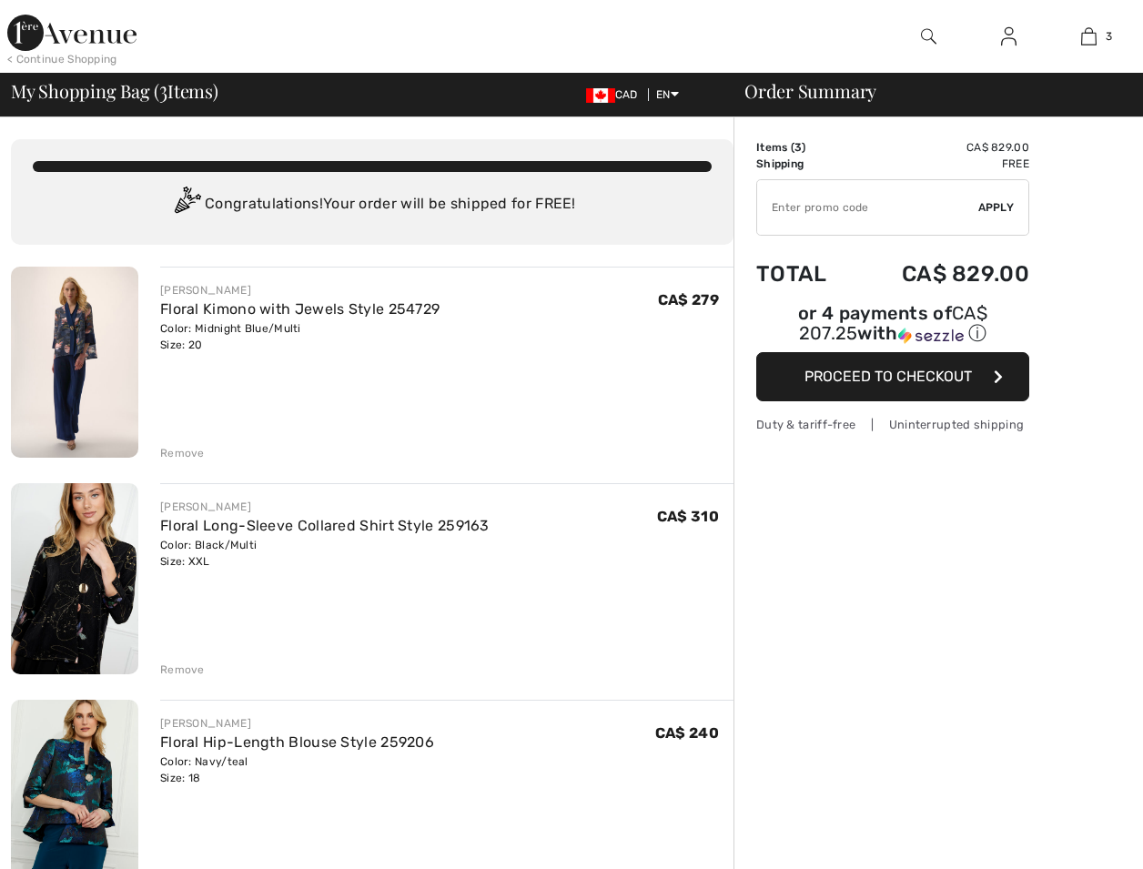
scroll to position [198, 0]
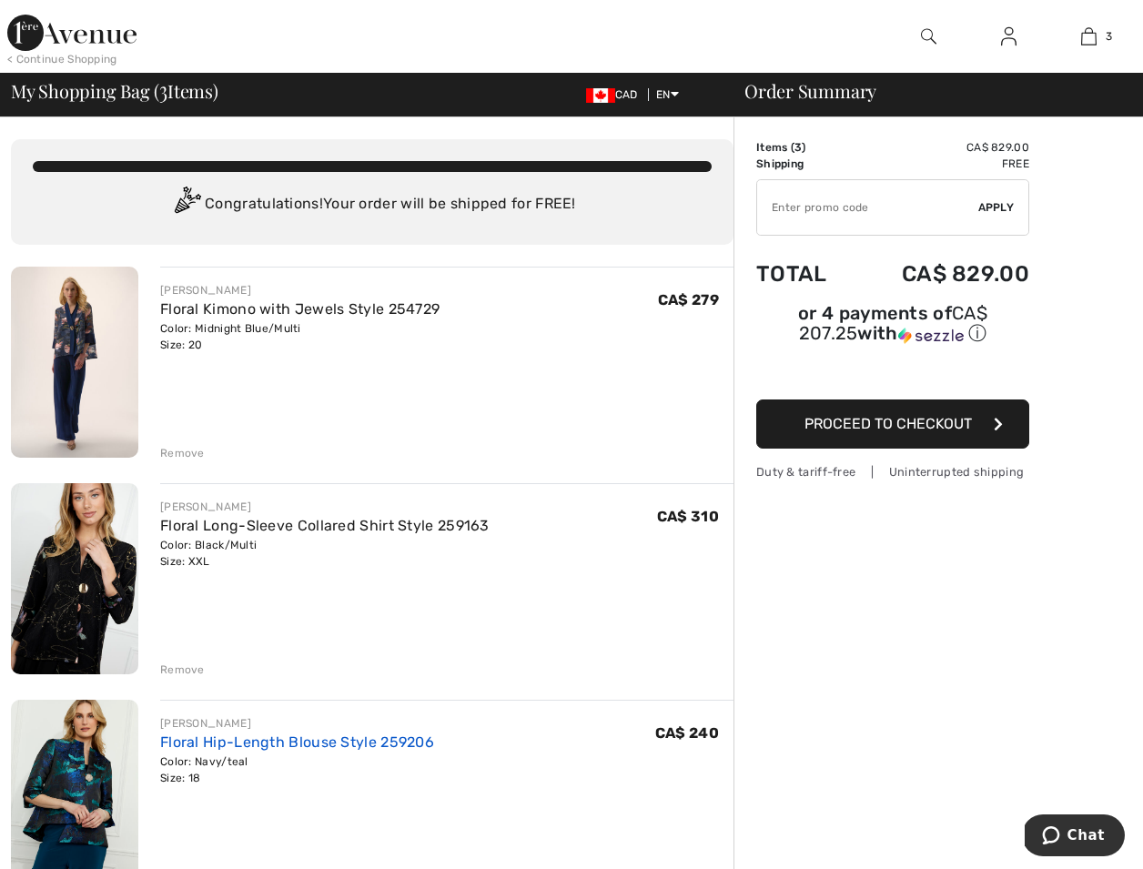
click at [249, 746] on link "Floral Hip-Length Blouse Style 259206" at bounding box center [297, 742] width 274 height 17
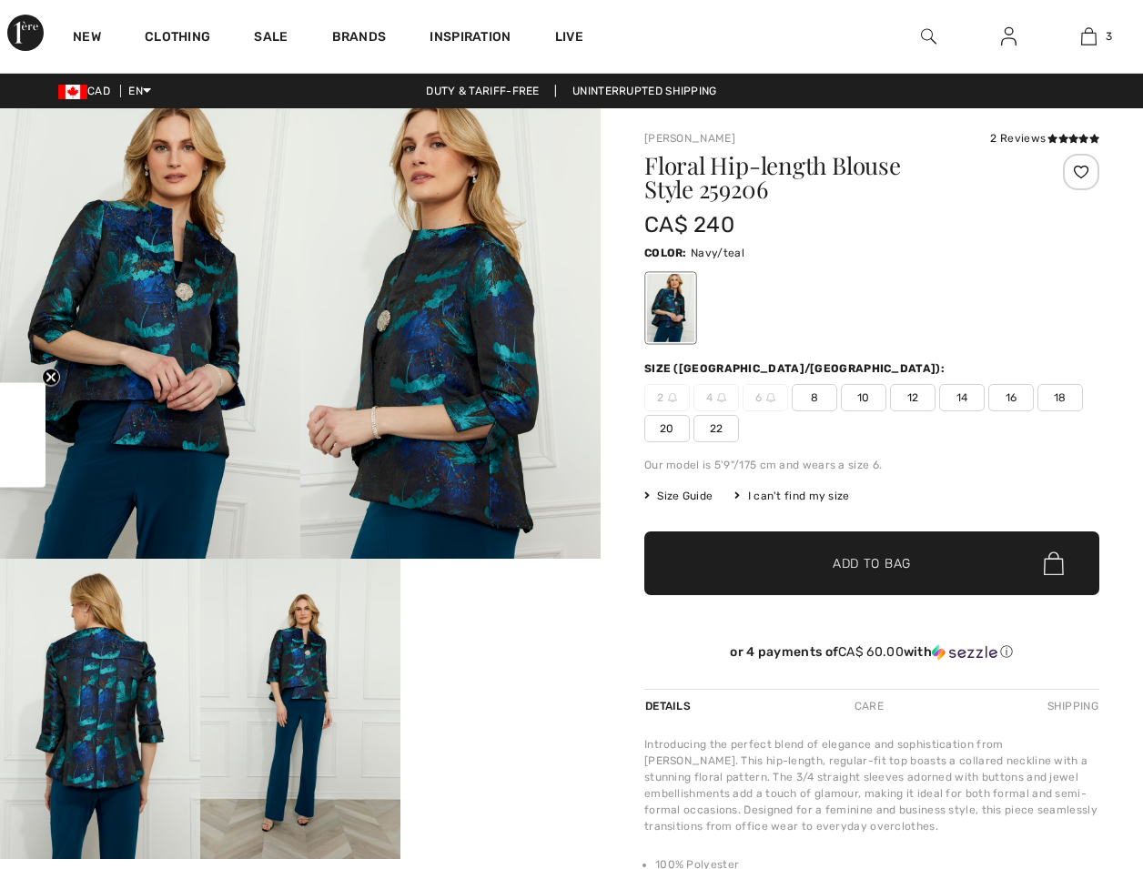
checkbox input "true"
click at [467, 352] on img at bounding box center [450, 333] width 300 height 451
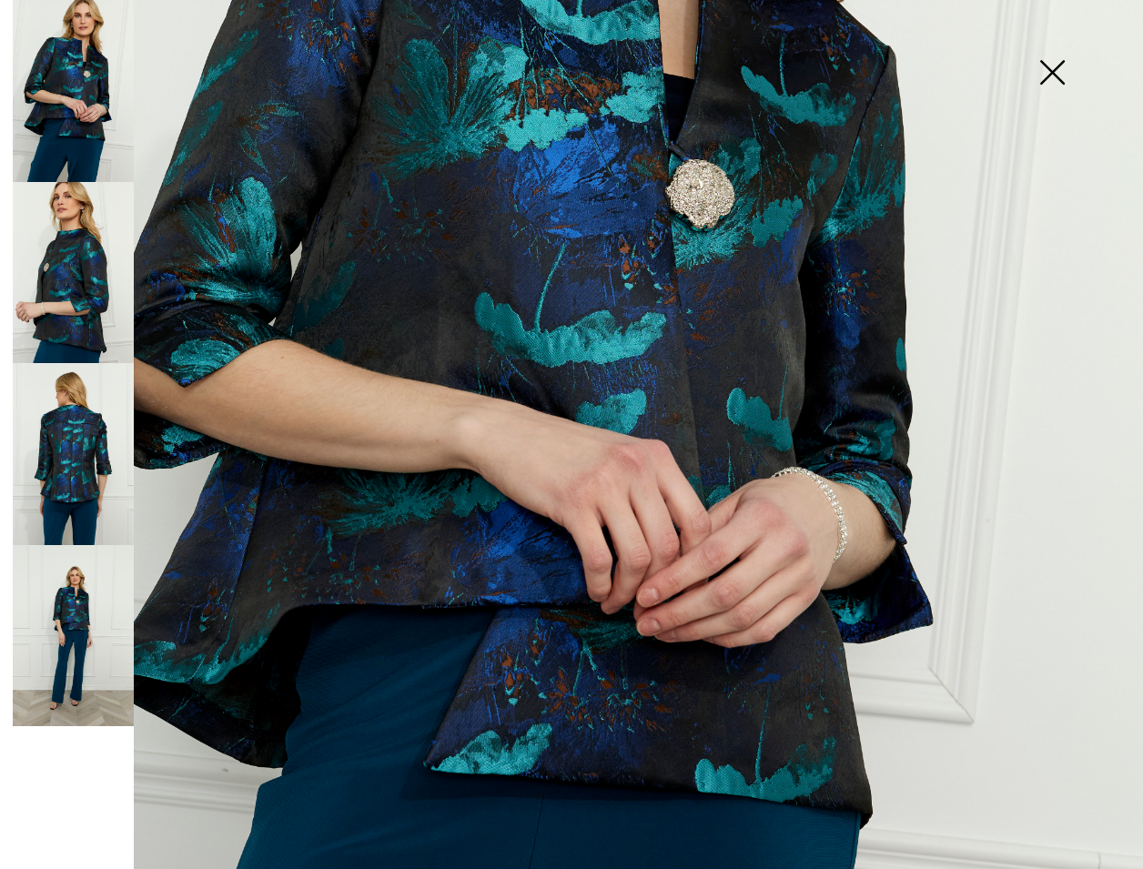
scroll to position [443, 0]
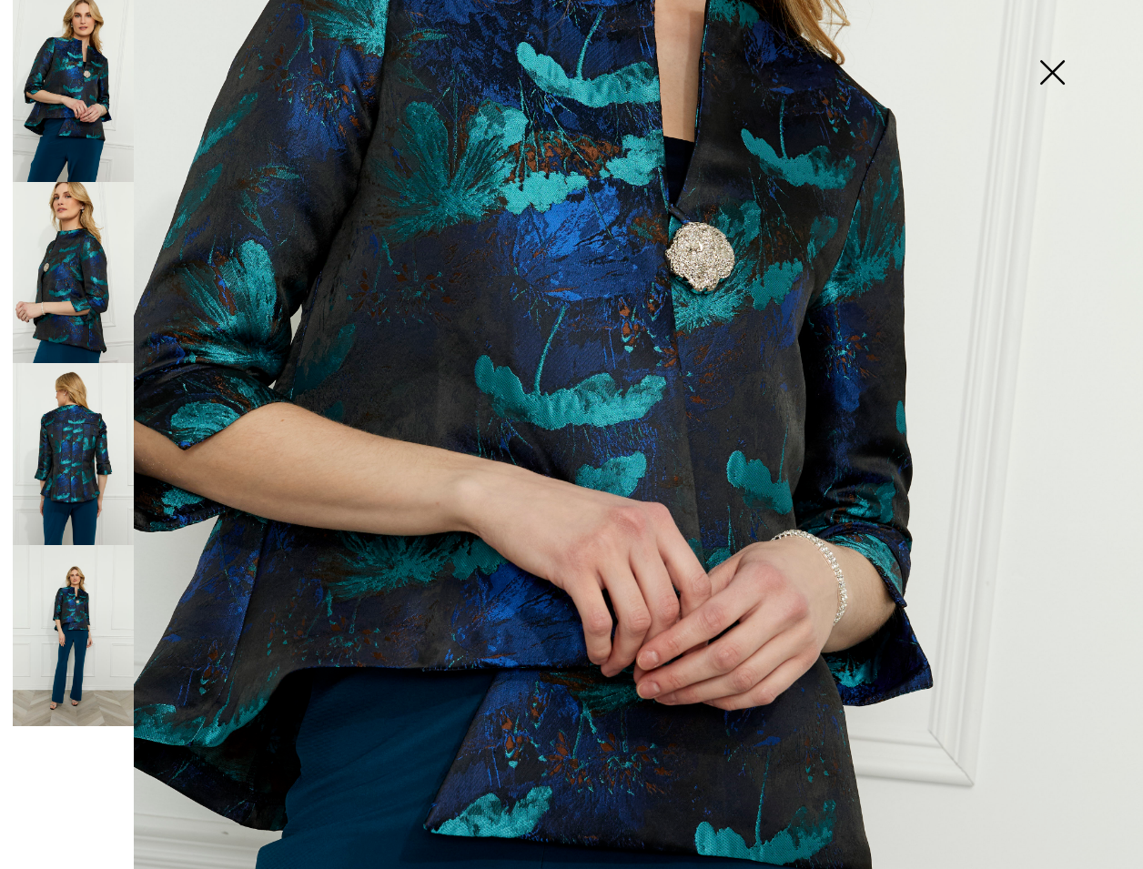
click at [84, 608] on img at bounding box center [73, 636] width 121 height 182
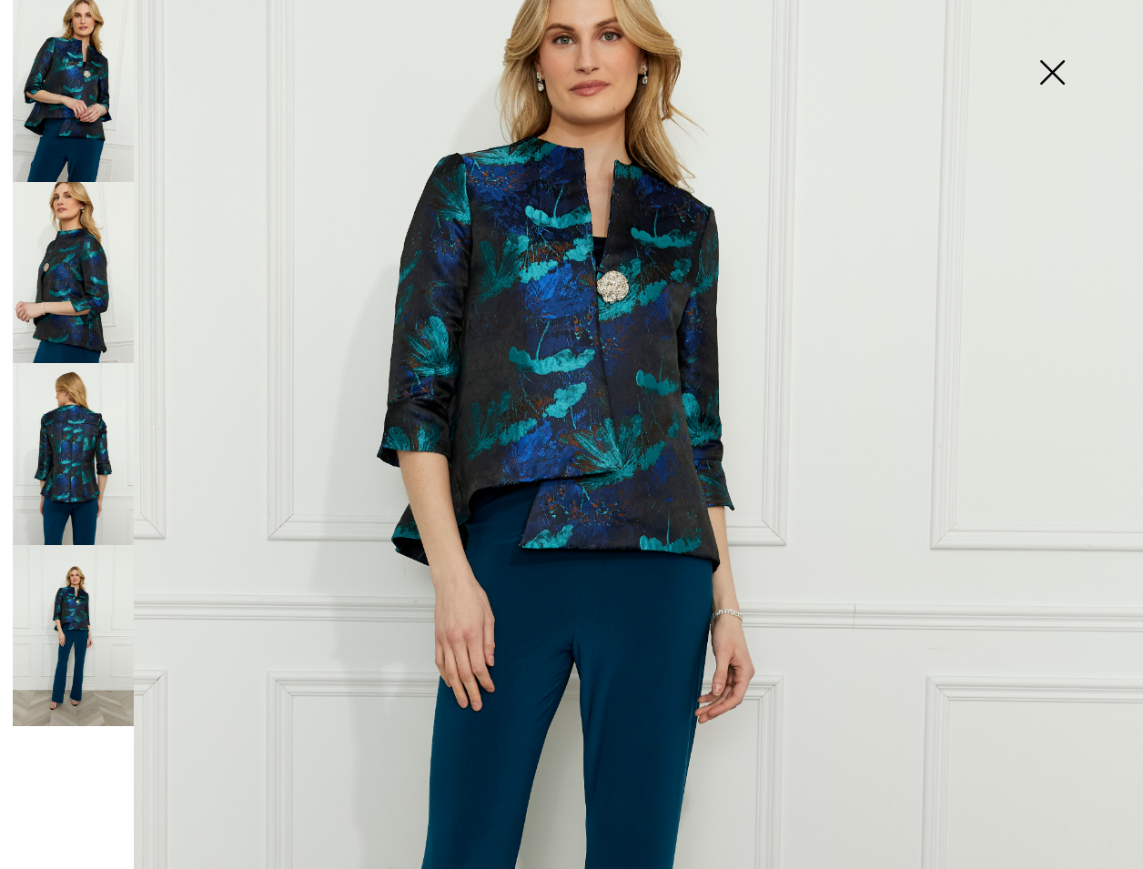
scroll to position [259, 0]
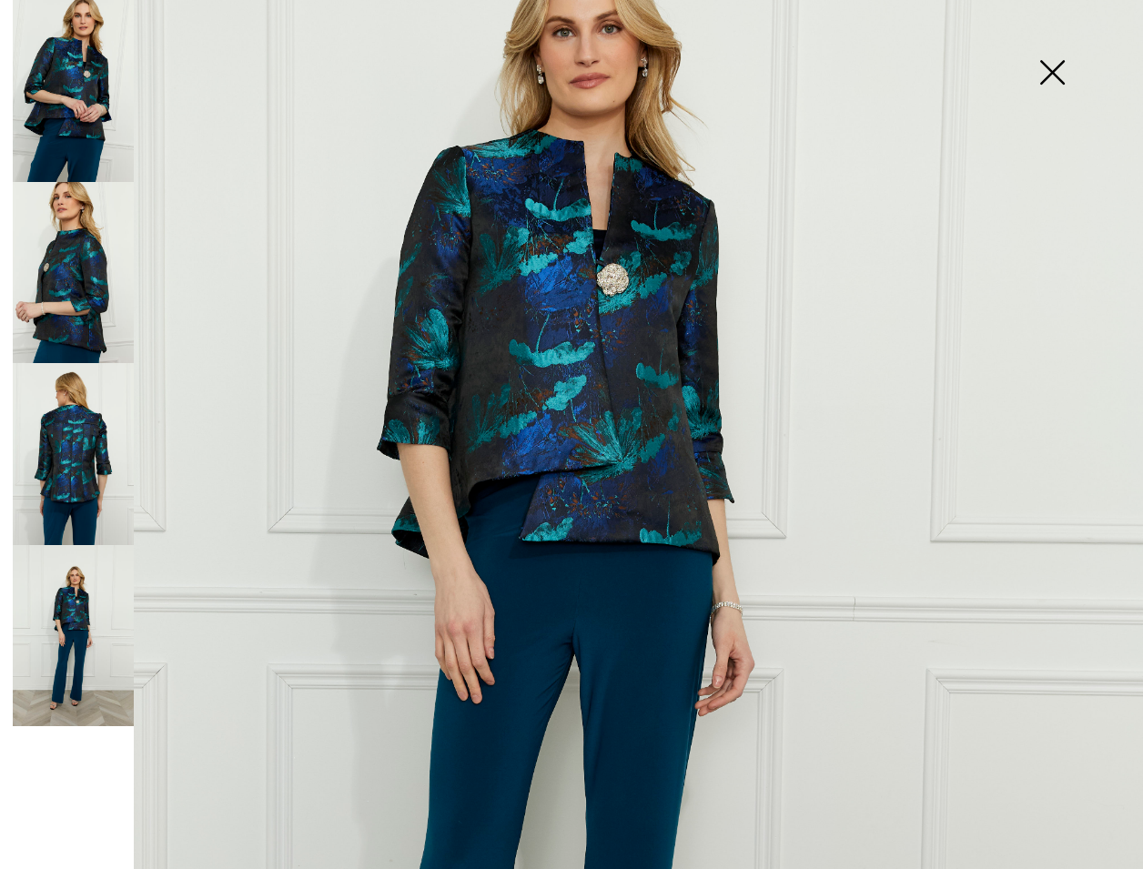
click at [85, 256] on img at bounding box center [73, 273] width 121 height 182
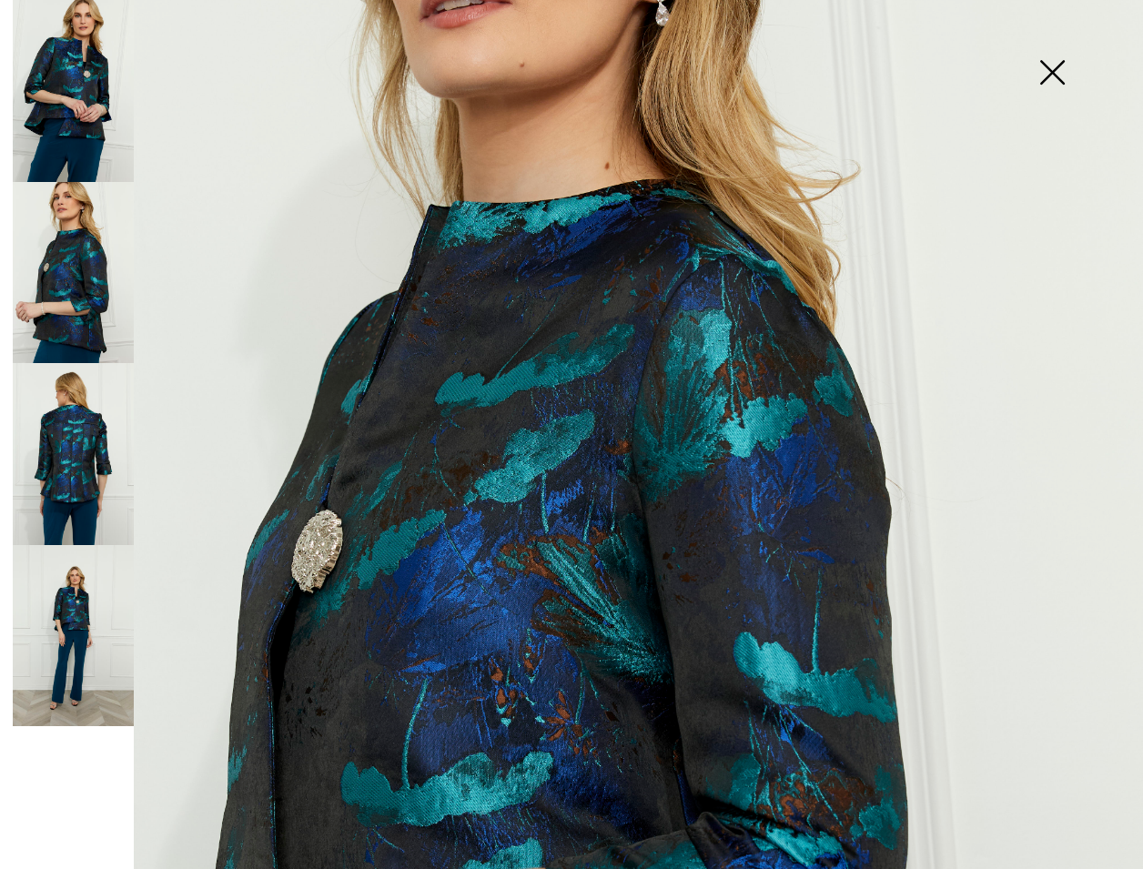
click at [82, 440] on img at bounding box center [73, 454] width 121 height 182
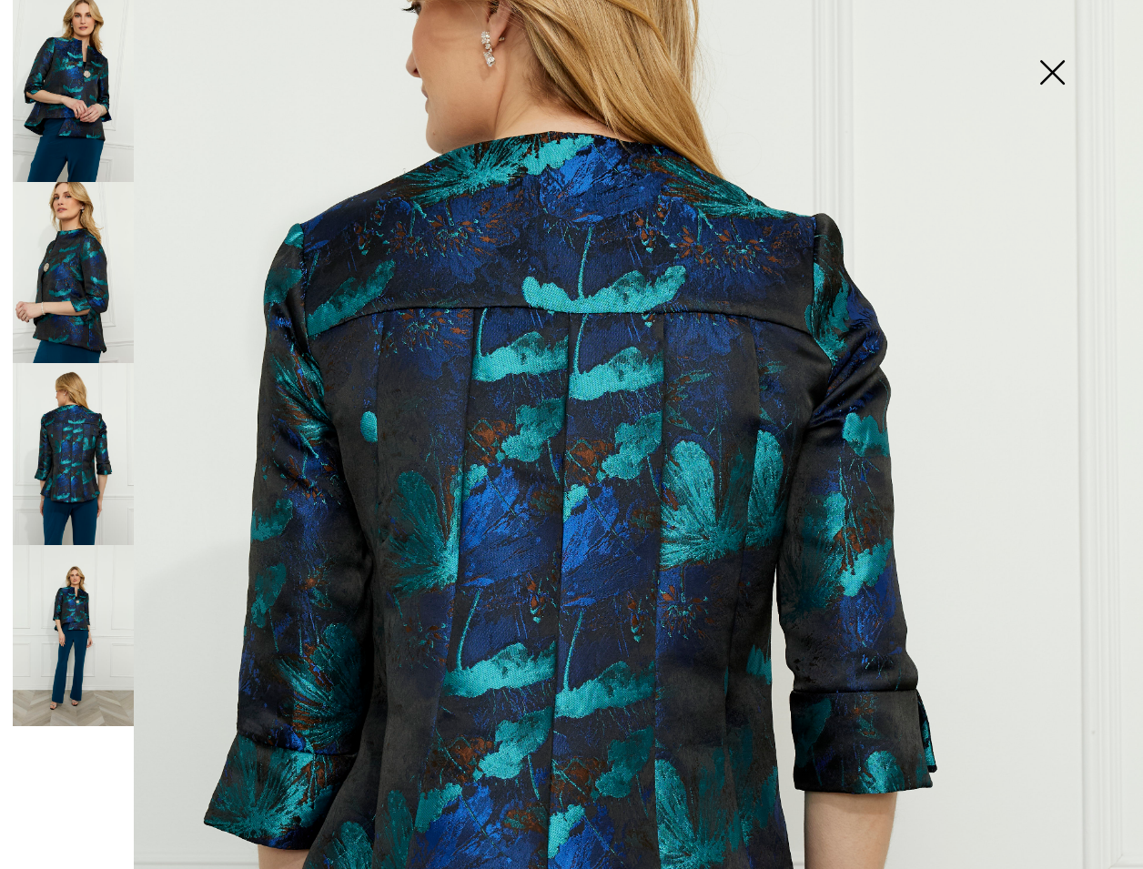
click at [80, 64] on img at bounding box center [73, 91] width 121 height 182
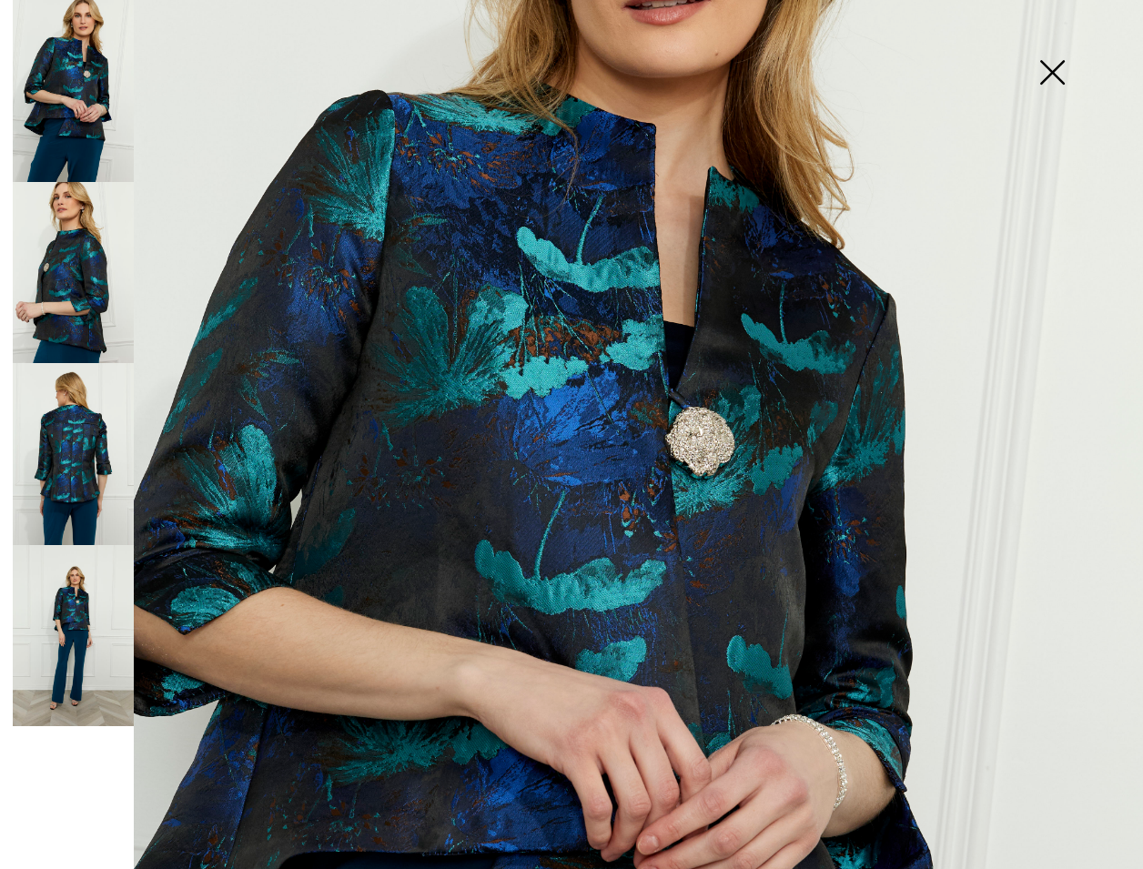
click at [84, 434] on img at bounding box center [73, 454] width 121 height 182
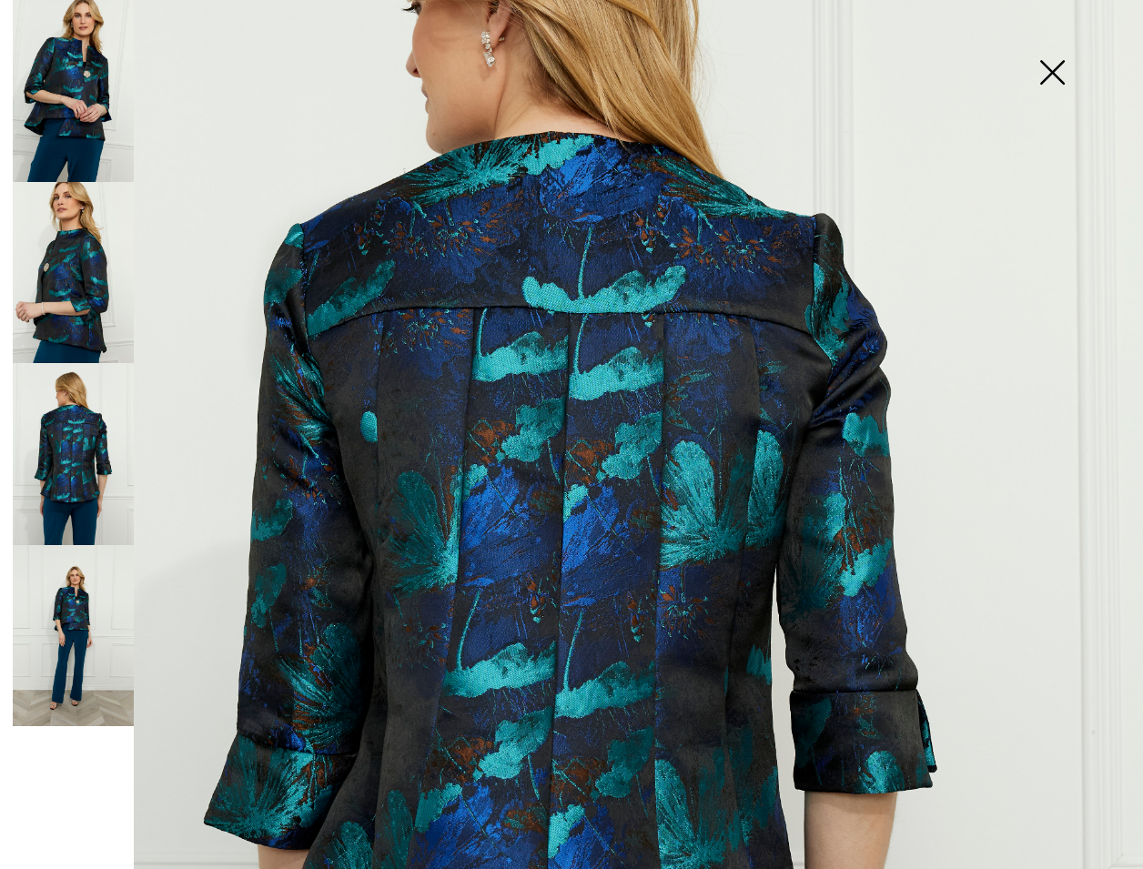
click at [1050, 68] on img at bounding box center [1052, 74] width 91 height 94
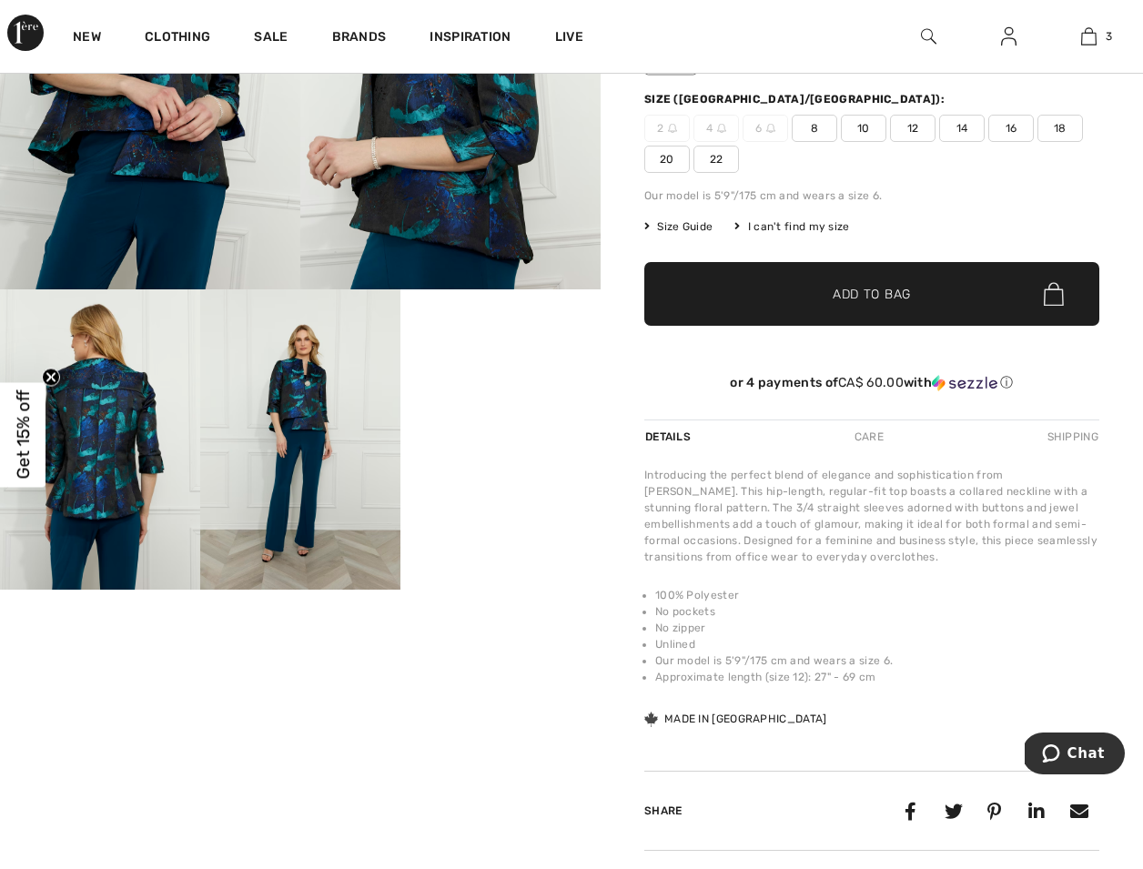
scroll to position [274, 0]
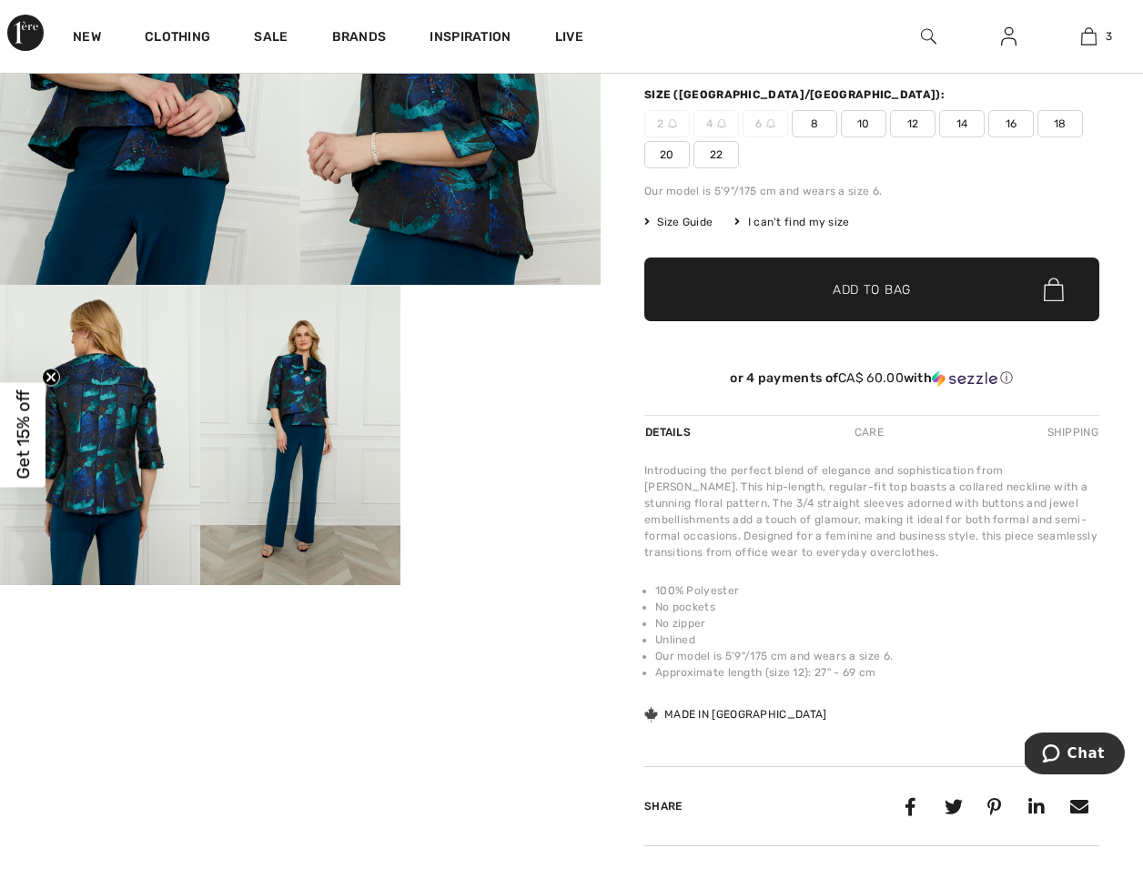
click at [688, 218] on span "Size Guide" at bounding box center [679, 222] width 68 height 16
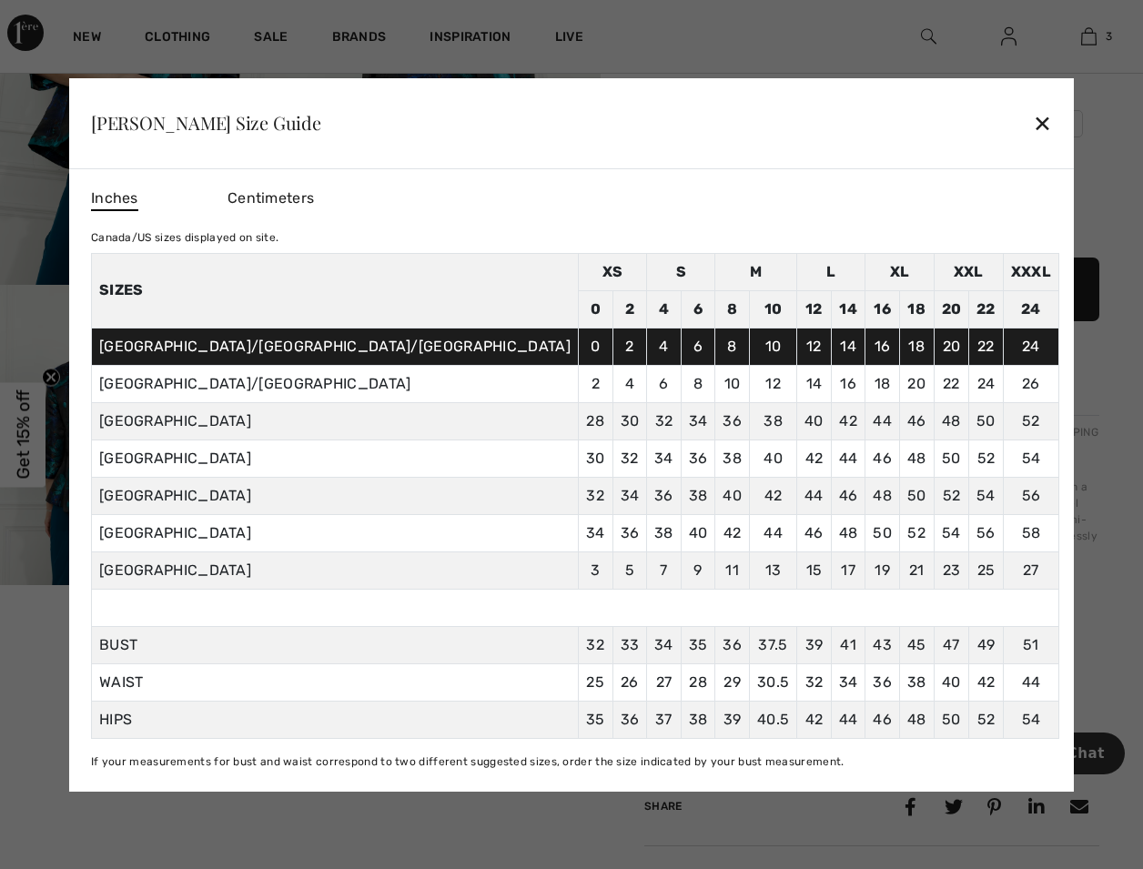
click at [1033, 117] on div "✕" at bounding box center [1042, 123] width 19 height 38
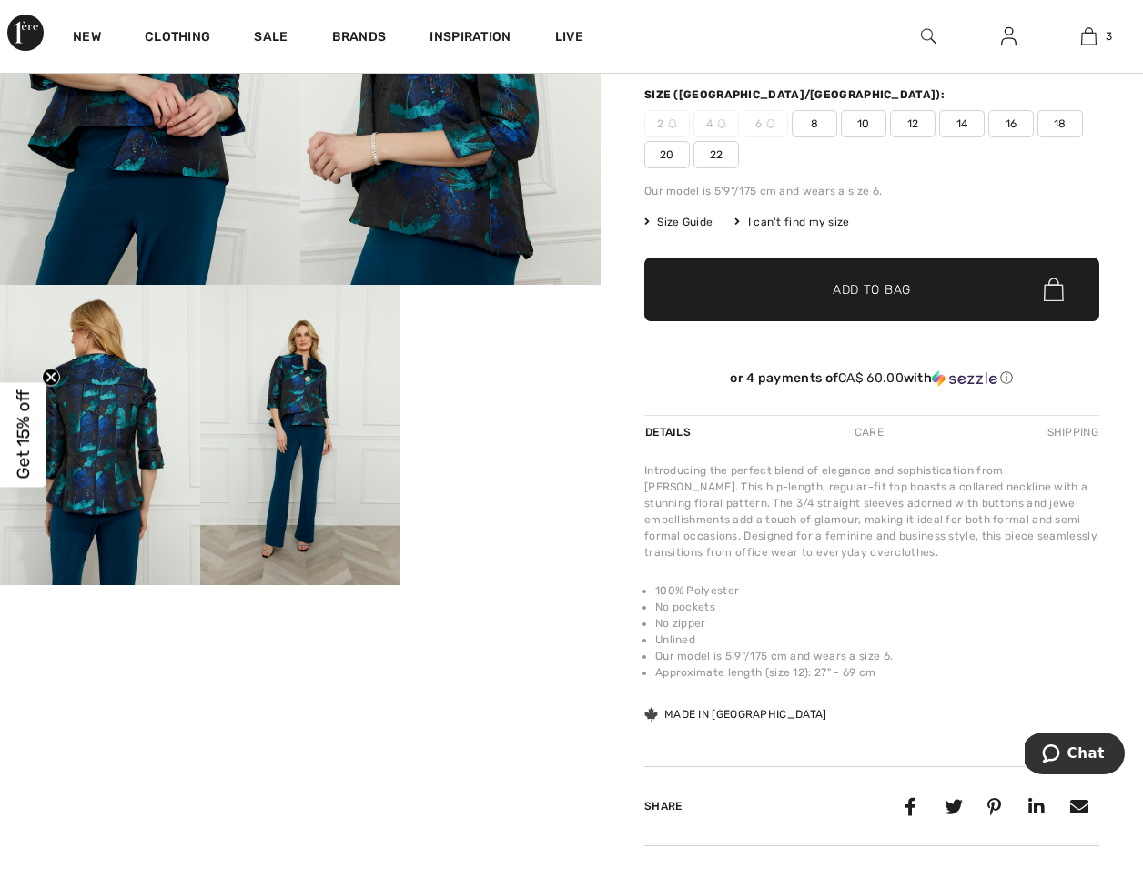
click at [1062, 121] on span "18" at bounding box center [1061, 123] width 46 height 27
click at [864, 280] on span "Add to Bag" at bounding box center [872, 289] width 78 height 19
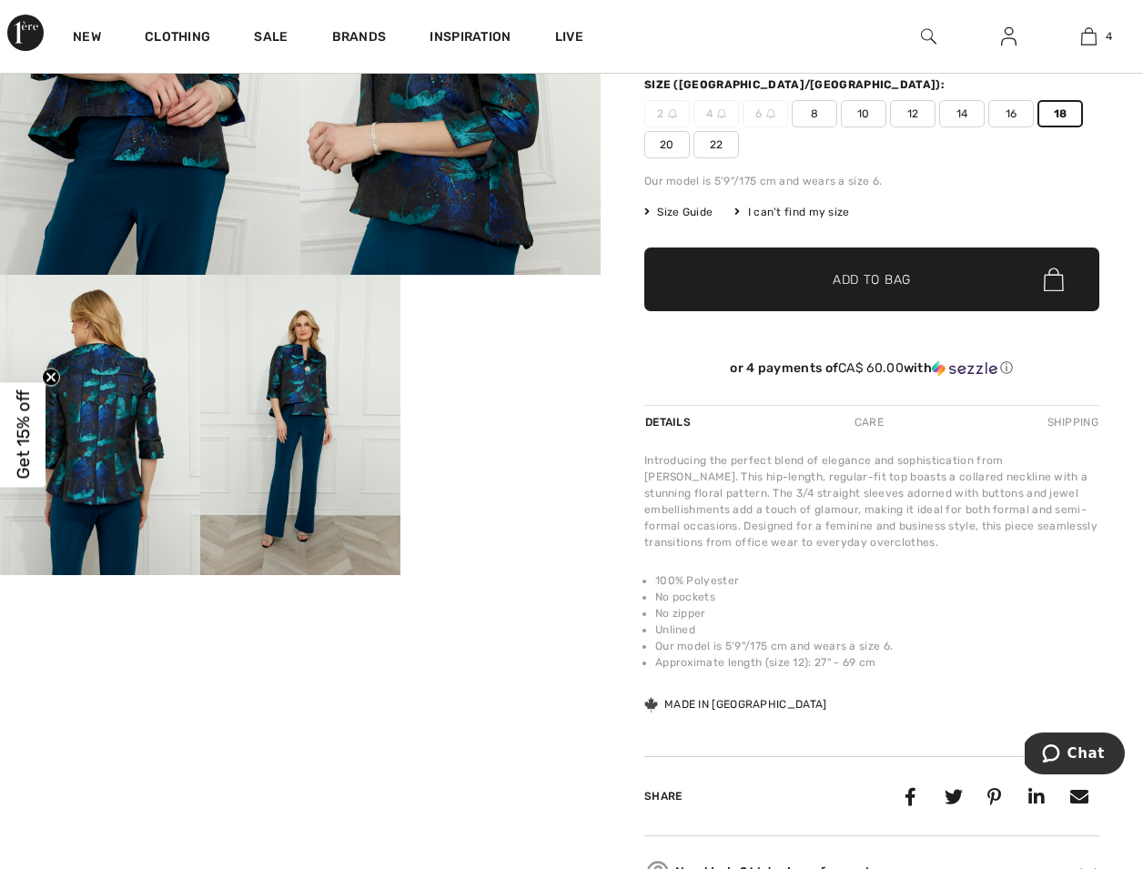
scroll to position [256, 0]
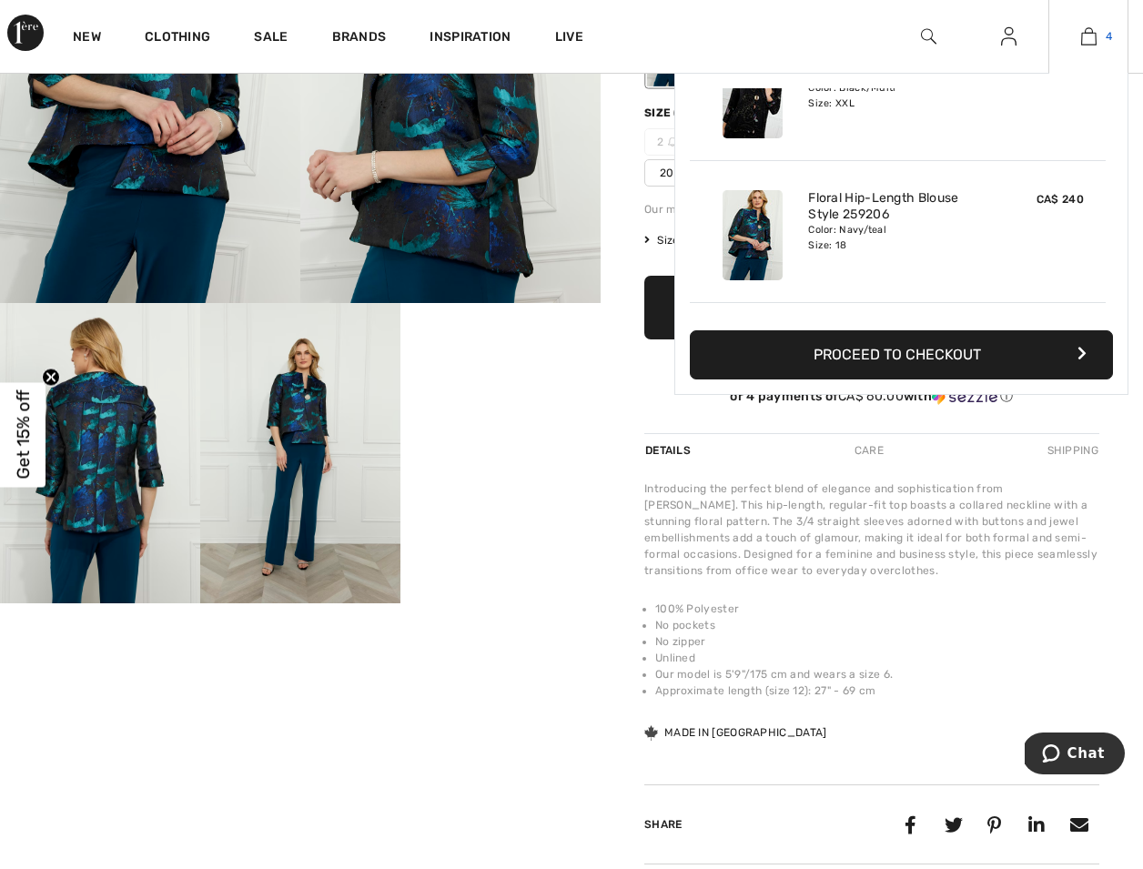
click at [1090, 35] on img at bounding box center [1088, 36] width 15 height 22
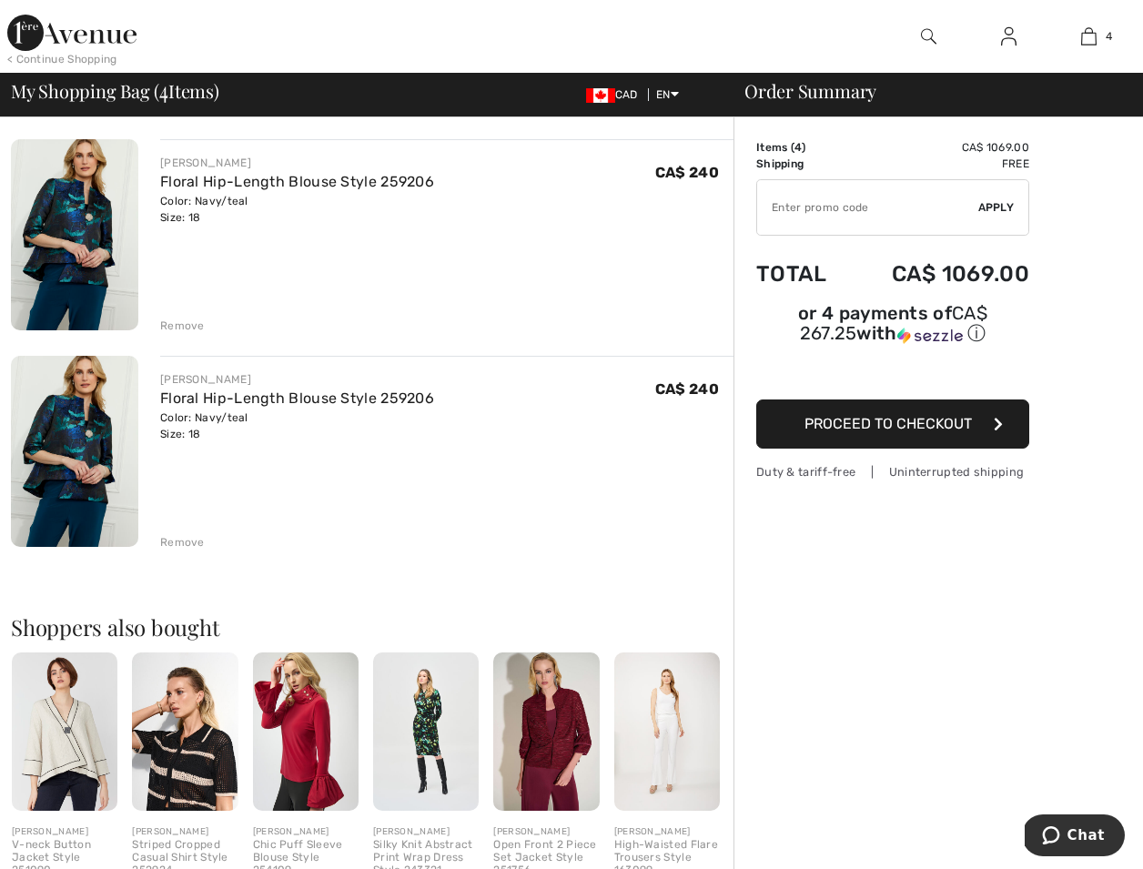
scroll to position [561, 0]
click at [175, 537] on div "Remove" at bounding box center [182, 542] width 45 height 16
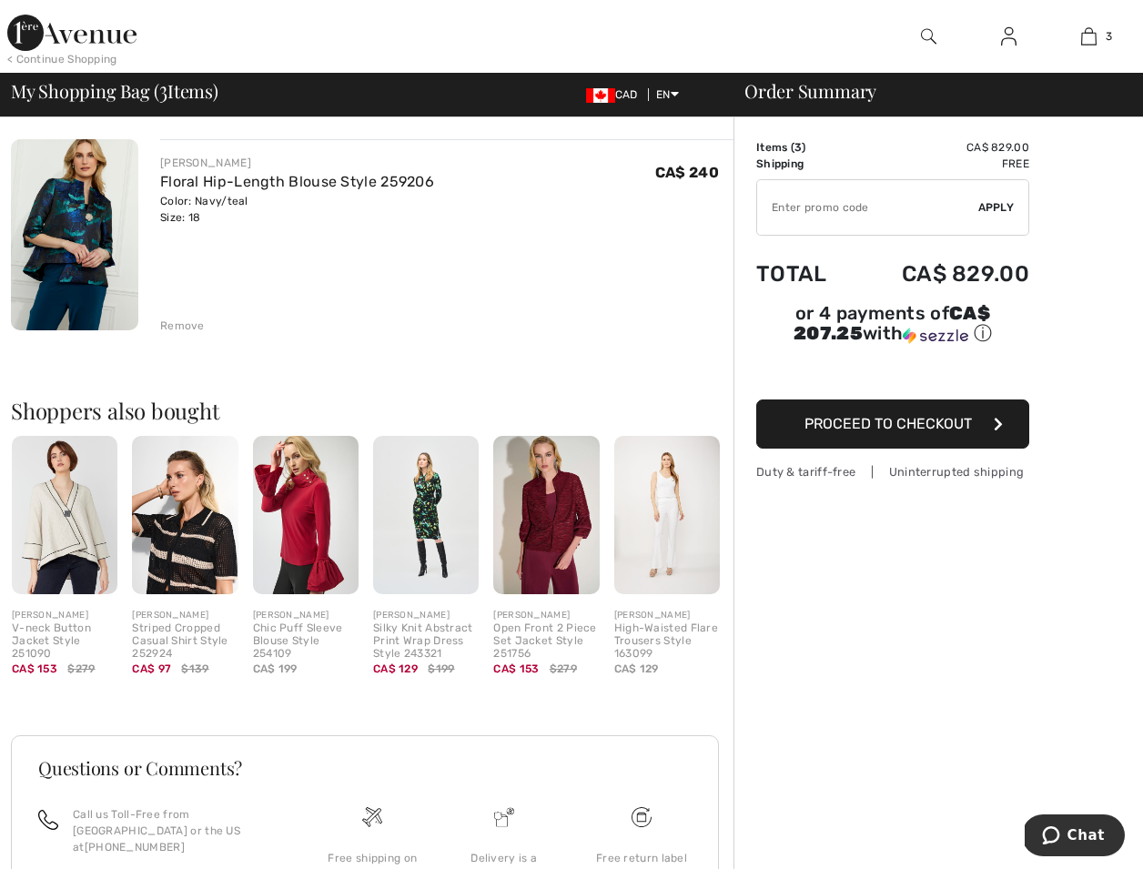
click at [76, 516] on img at bounding box center [65, 515] width 106 height 158
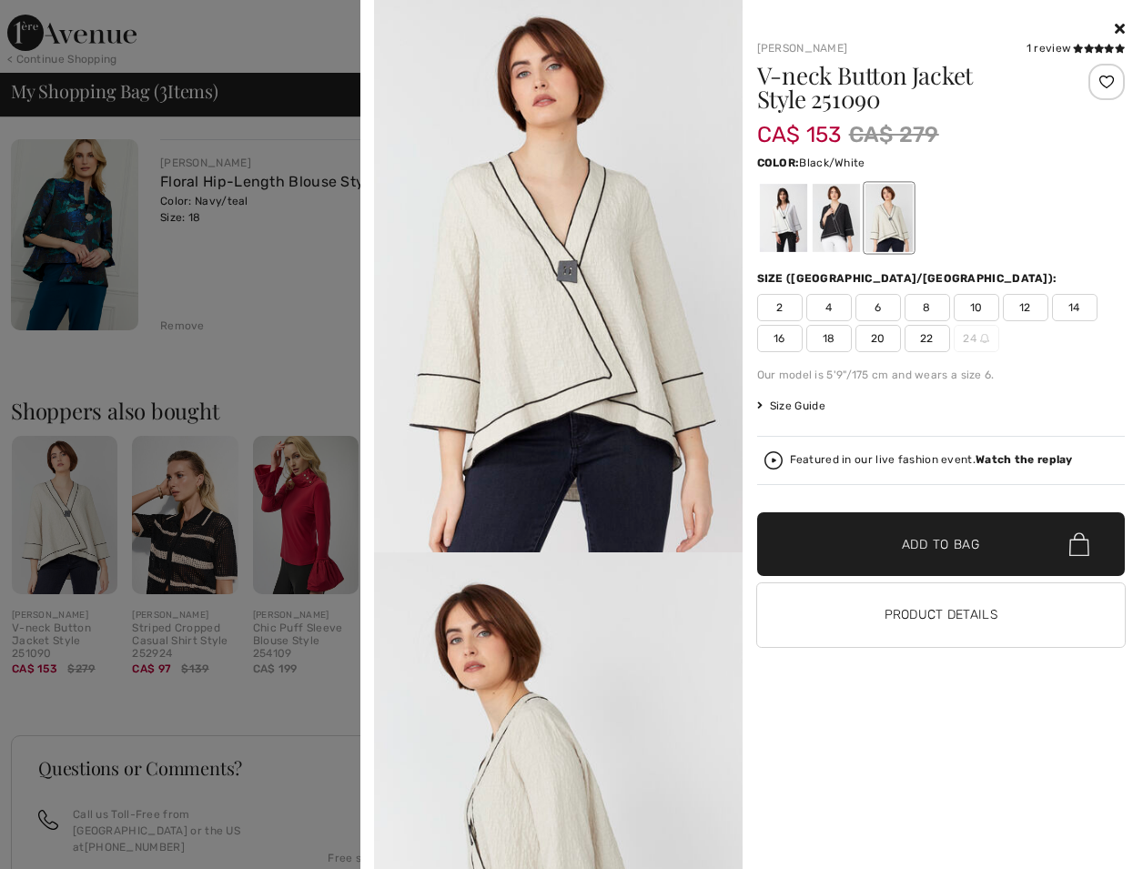
click at [827, 223] on div at bounding box center [835, 218] width 47 height 68
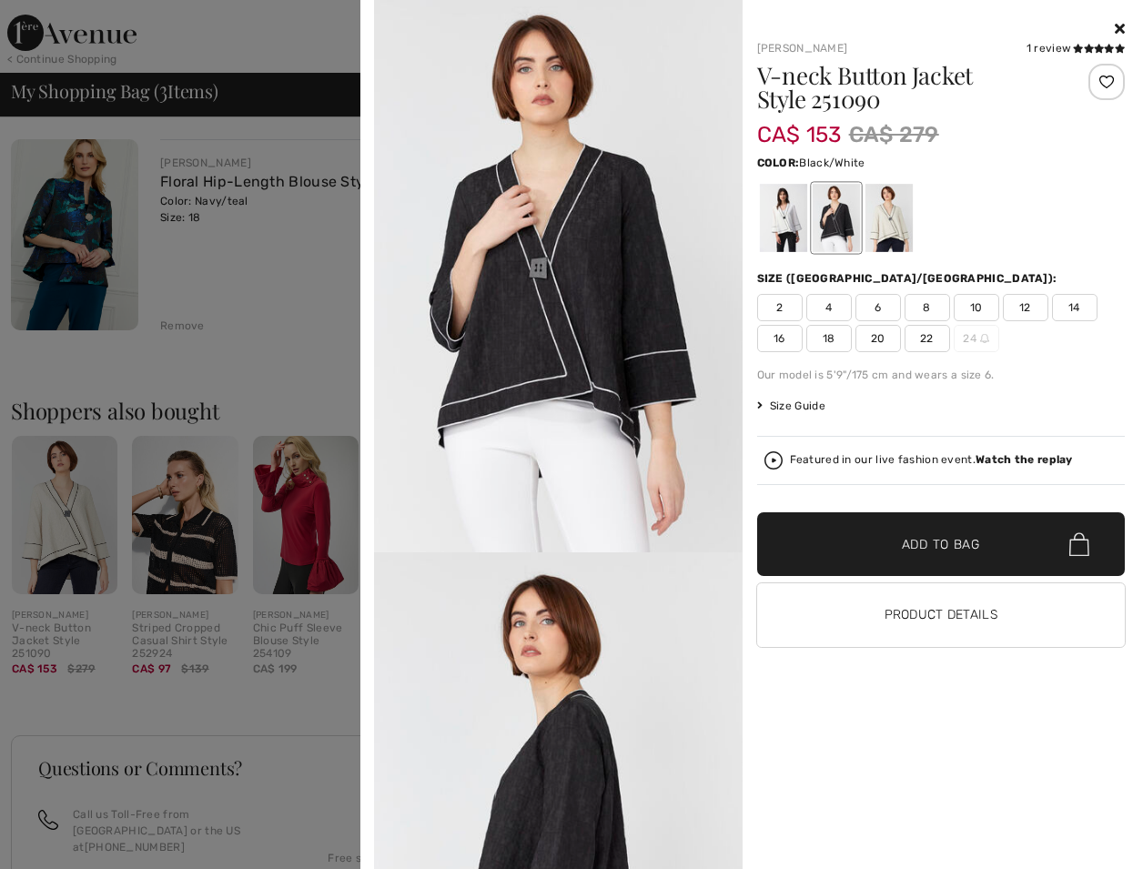
click at [1123, 26] on icon at bounding box center [1120, 28] width 10 height 15
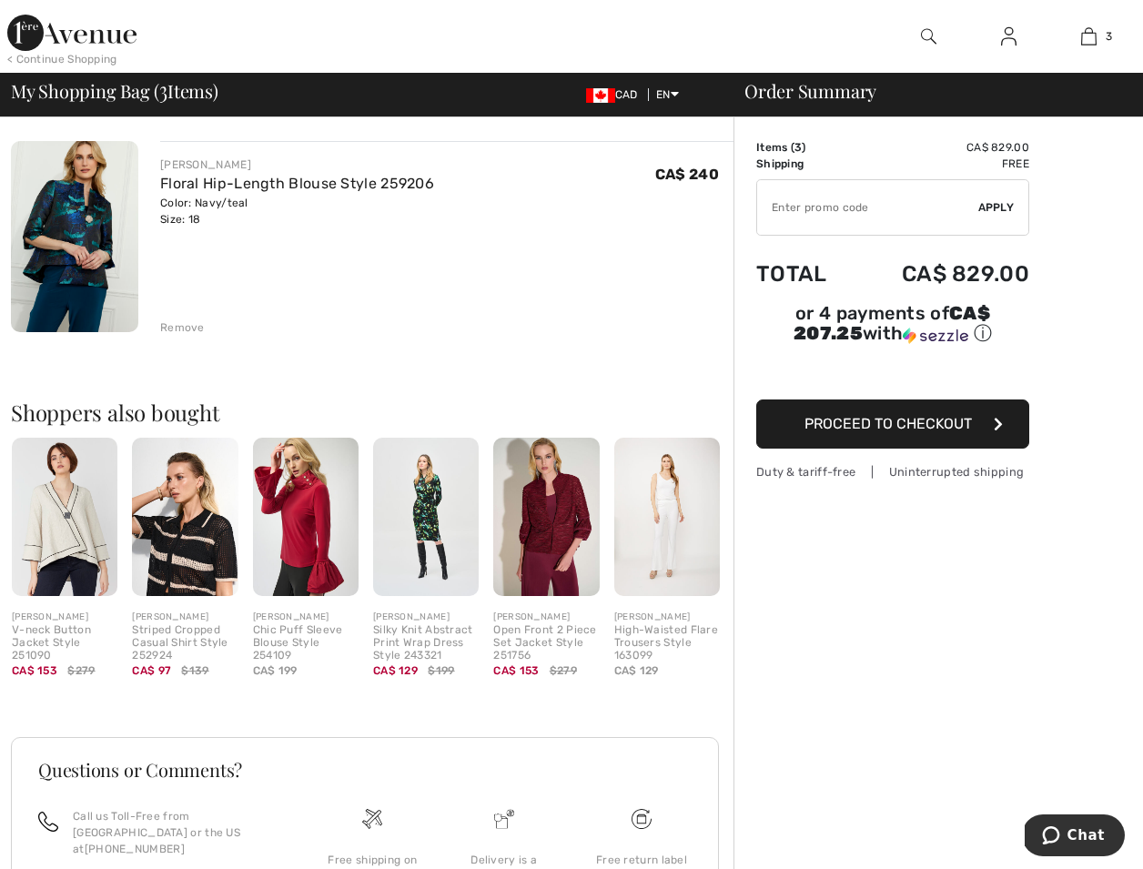
scroll to position [557, 0]
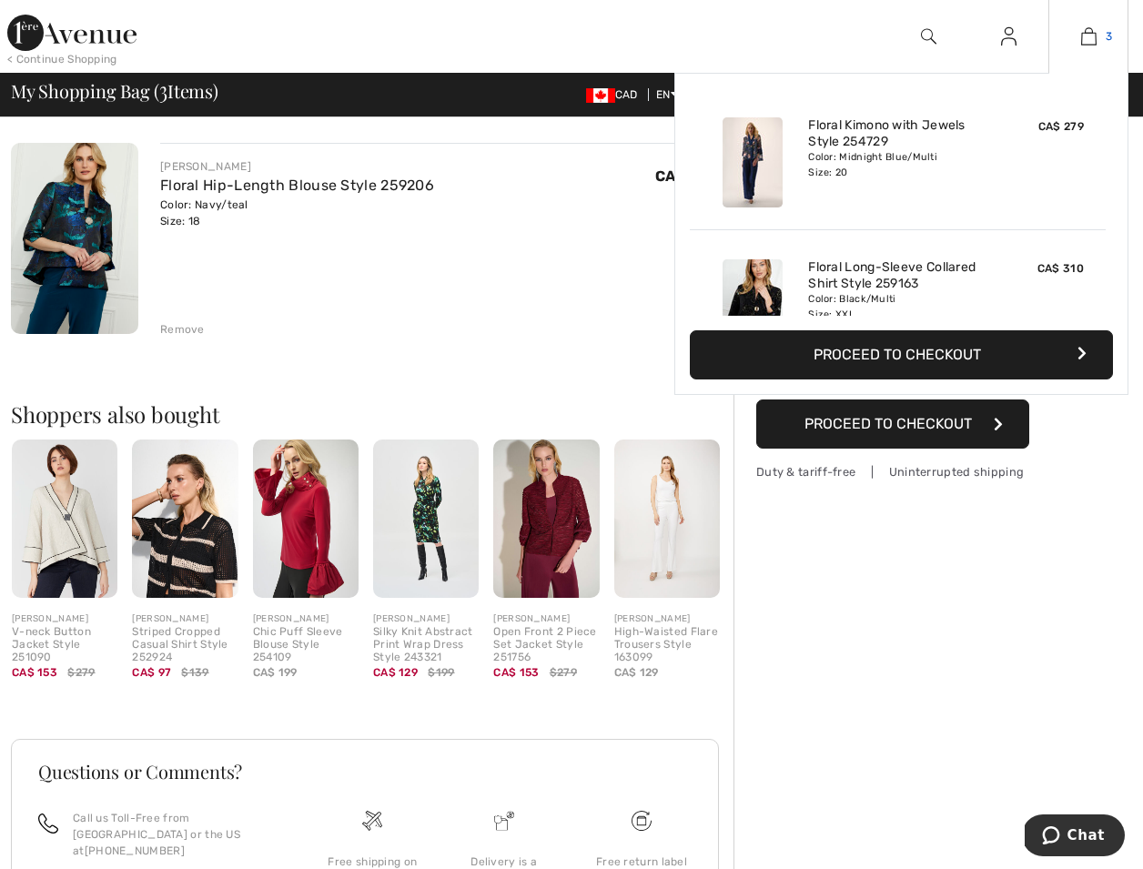
click at [1095, 39] on img at bounding box center [1088, 36] width 15 height 22
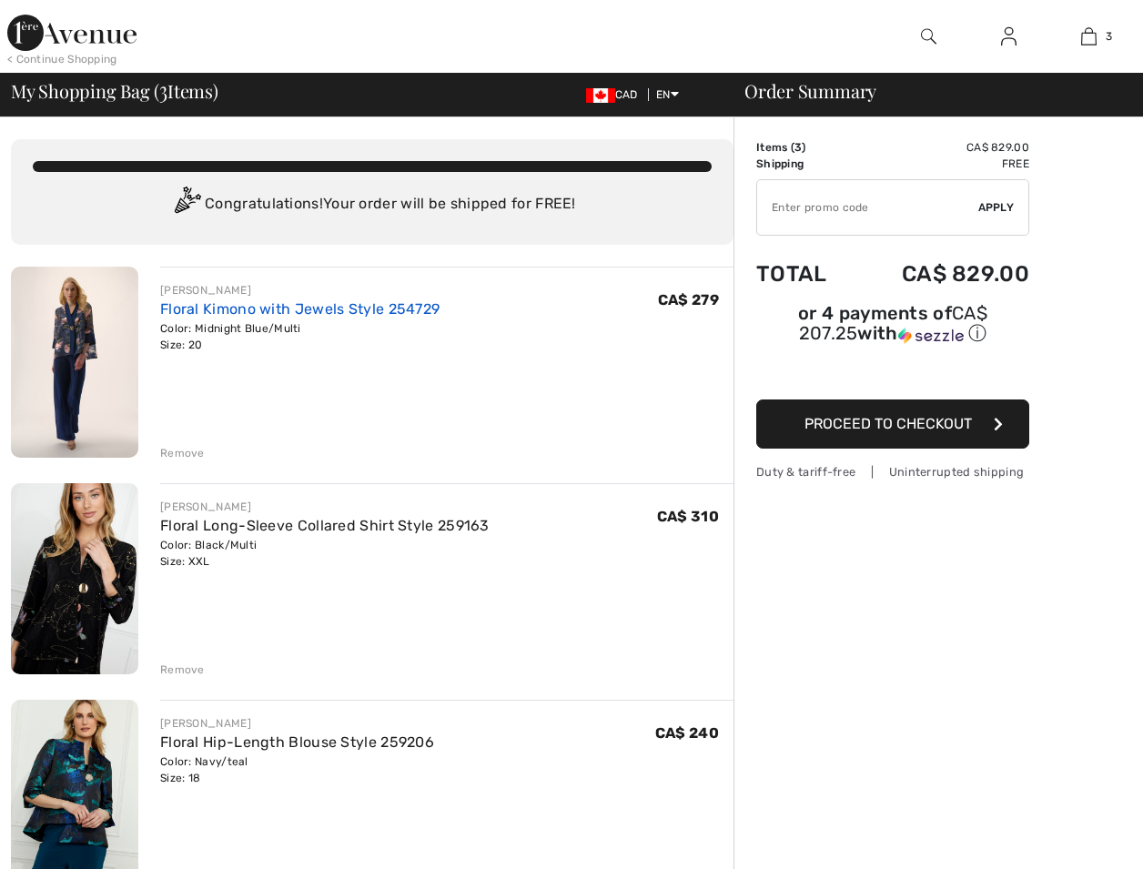
click at [397, 310] on link "Floral Kimono with Jewels Style 254729" at bounding box center [299, 308] width 279 height 17
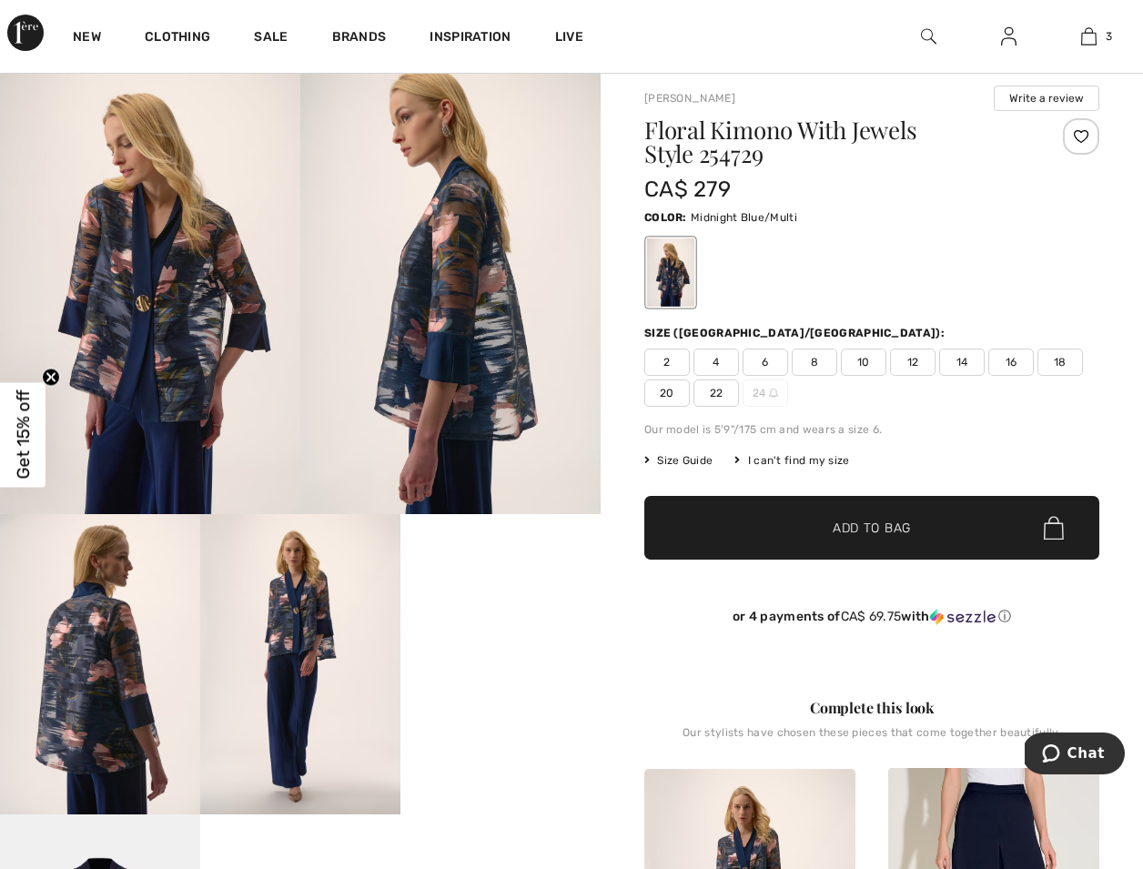
scroll to position [49, 0]
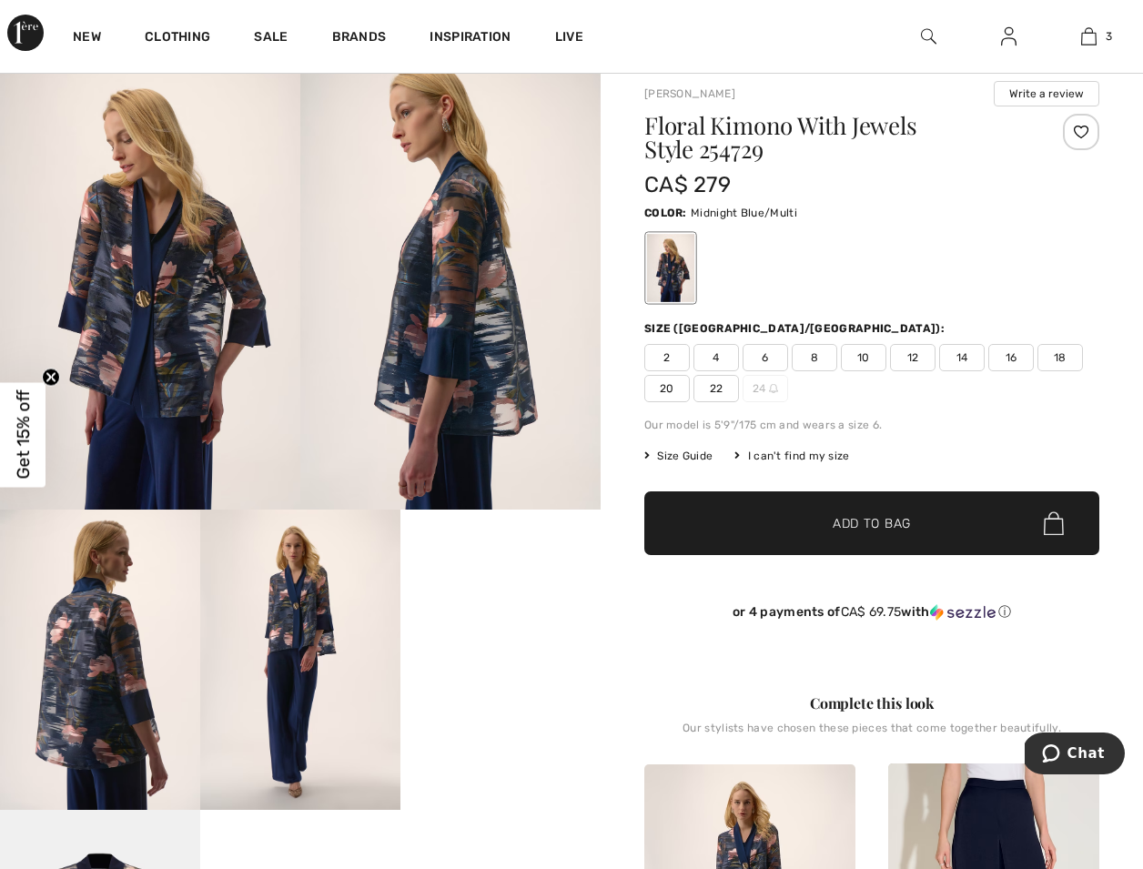
click at [309, 608] on img at bounding box center [300, 660] width 200 height 300
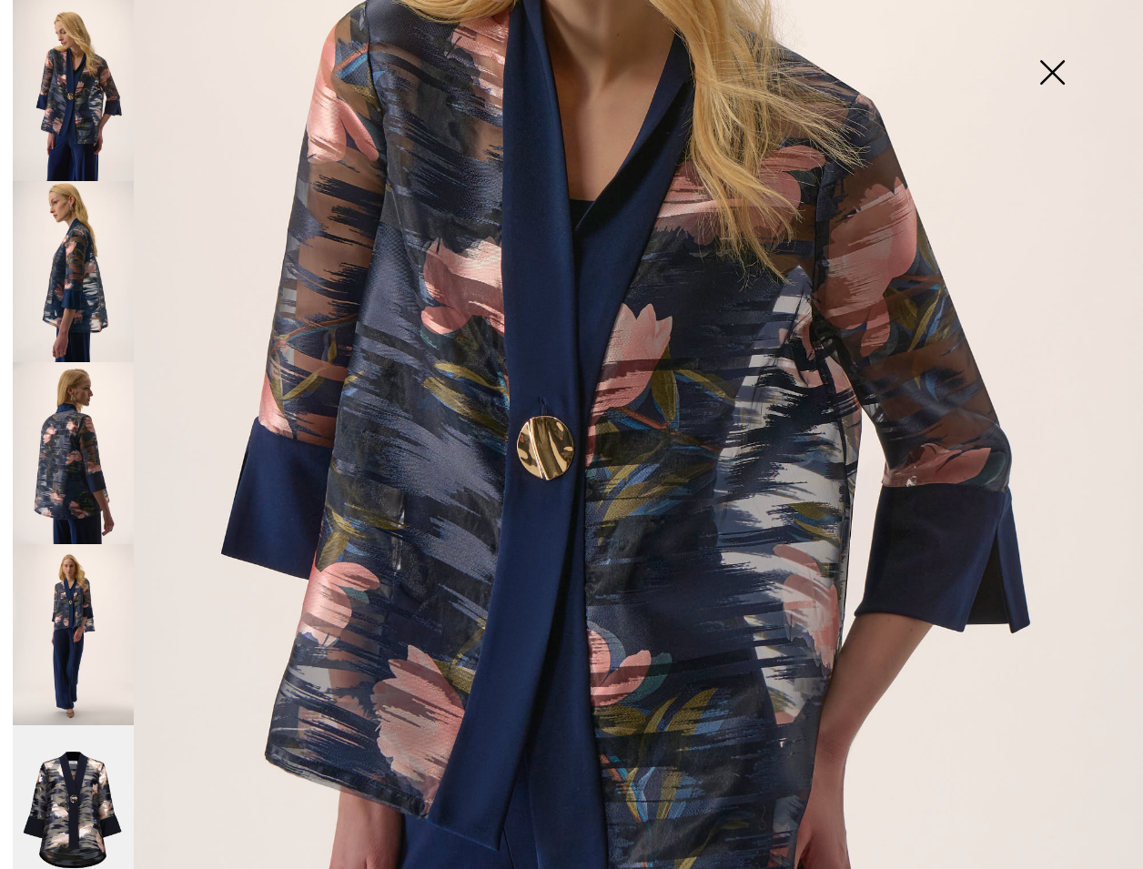
scroll to position [428, 0]
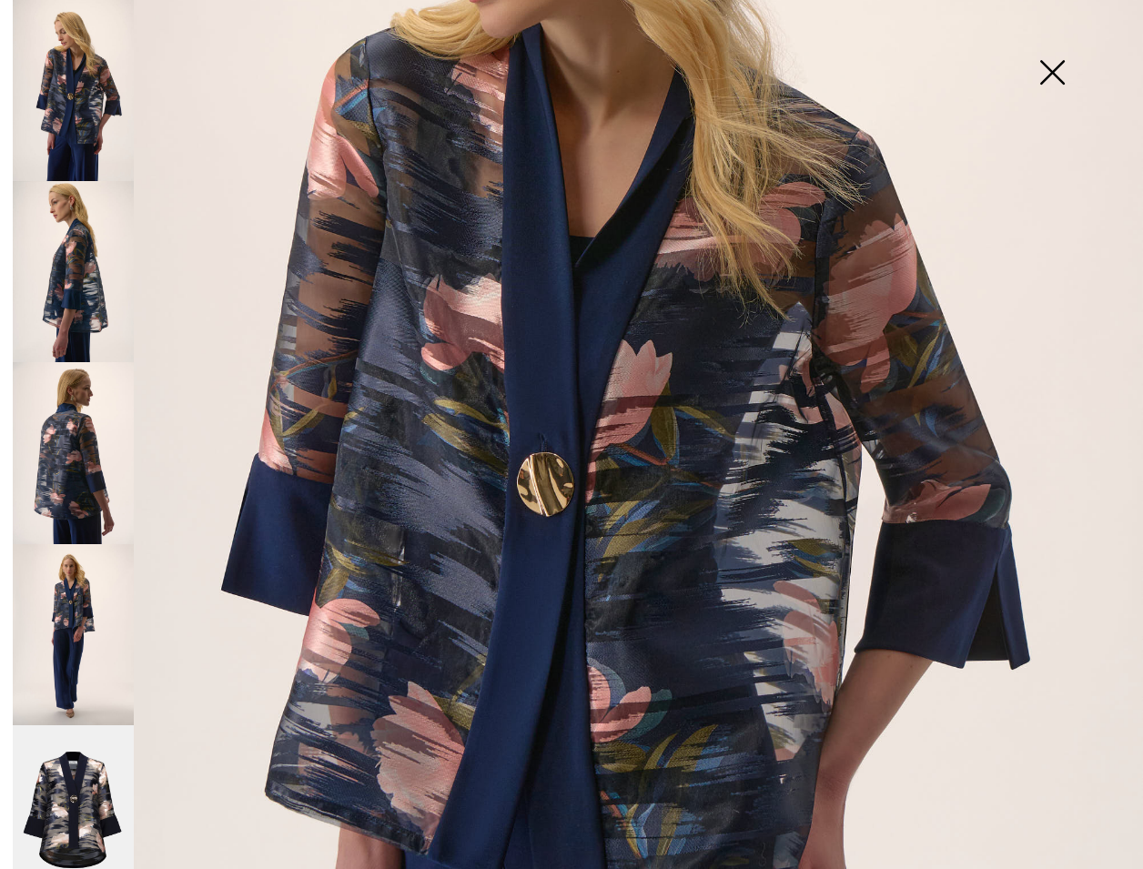
click at [84, 77] on img at bounding box center [73, 90] width 121 height 181
click at [1054, 70] on img at bounding box center [1052, 74] width 91 height 94
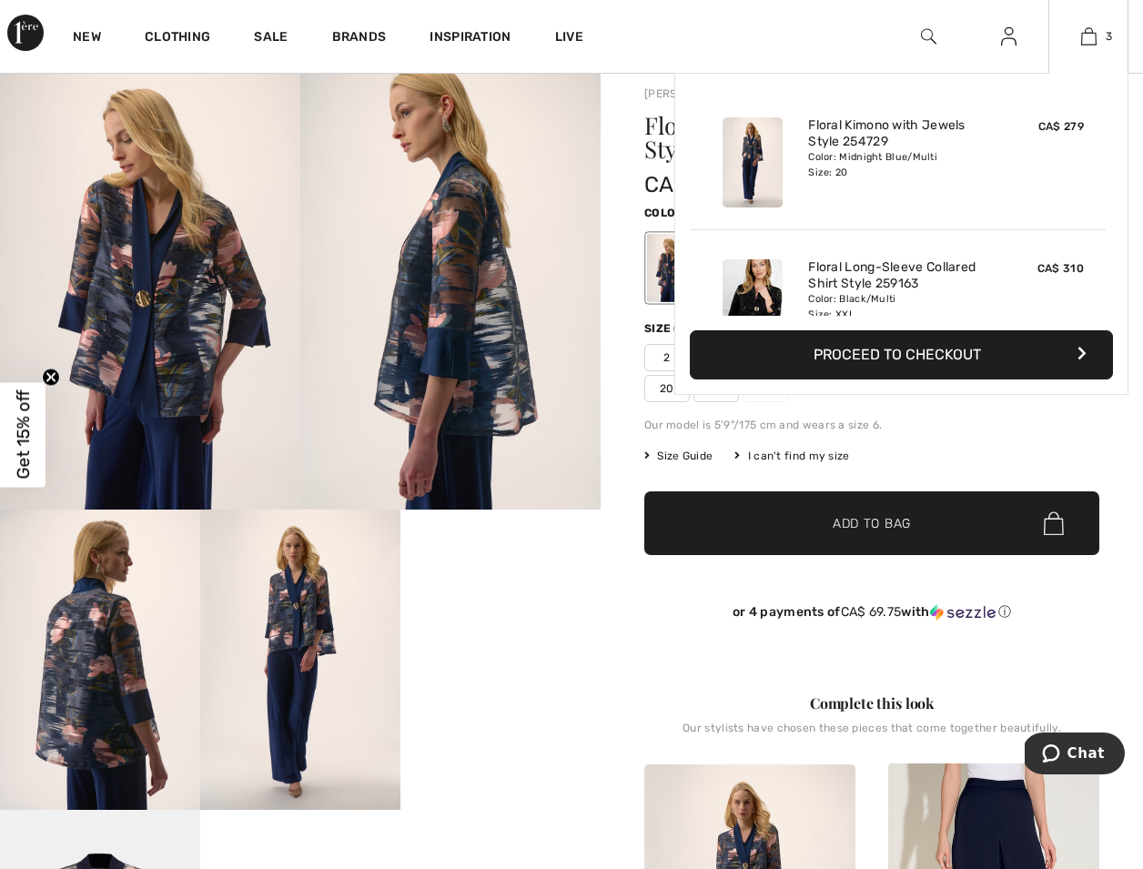
scroll to position [52, 0]
